Goal: Task Accomplishment & Management: Manage account settings

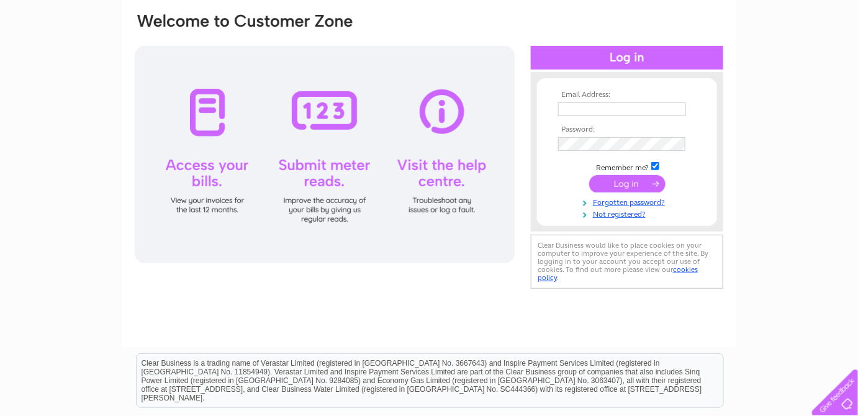
scroll to position [112, 0]
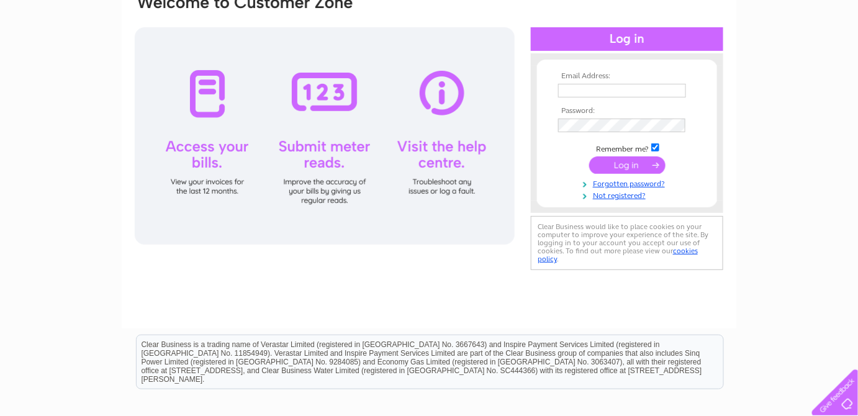
type input "info@highlandstoneware.co.uk"
click at [216, 112] on div at bounding box center [325, 135] width 380 height 217
click at [628, 164] on input "submit" at bounding box center [627, 164] width 76 height 17
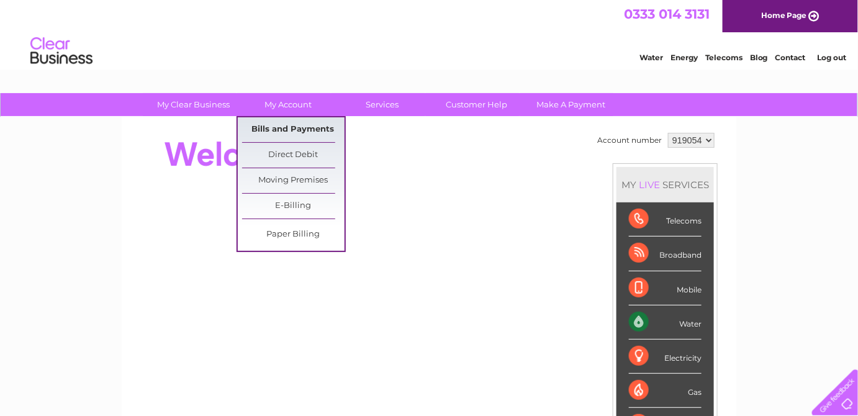
click at [276, 124] on link "Bills and Payments" at bounding box center [293, 129] width 102 height 25
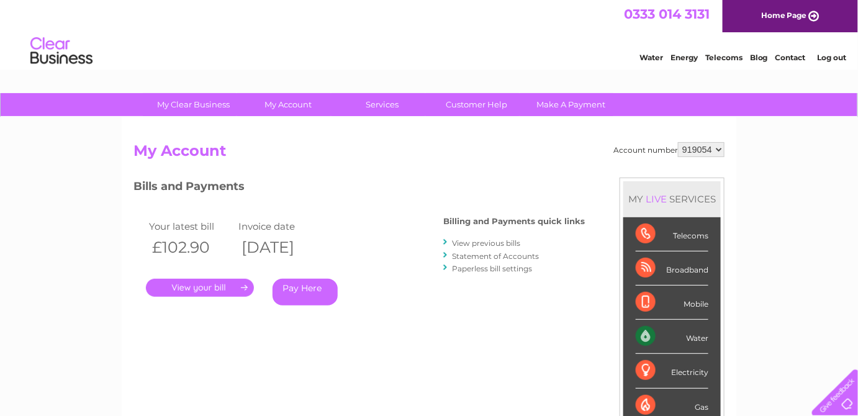
click at [220, 287] on link "." at bounding box center [200, 288] width 108 height 18
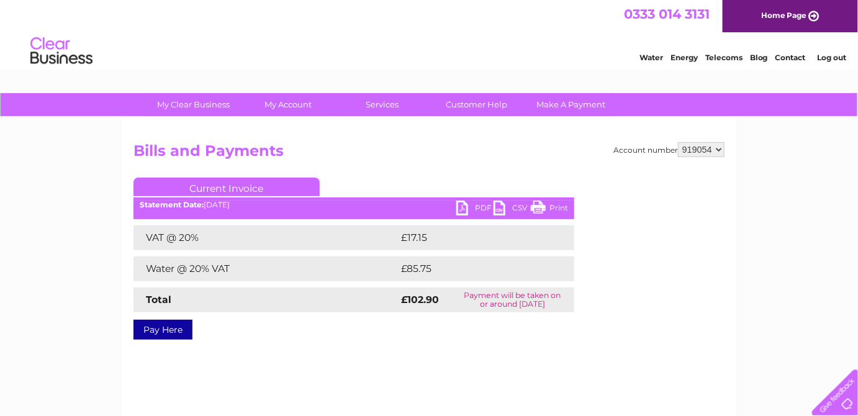
click at [463, 210] on link "PDF" at bounding box center [474, 210] width 37 height 18
